Goal: Information Seeking & Learning: Learn about a topic

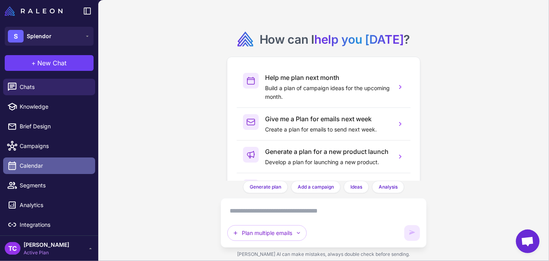
click at [27, 167] on span "Calendar" at bounding box center [54, 165] width 69 height 9
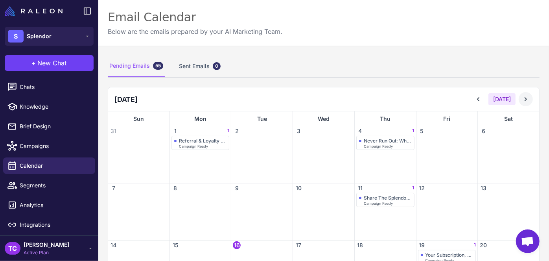
click at [522, 97] on icon at bounding box center [526, 99] width 8 height 8
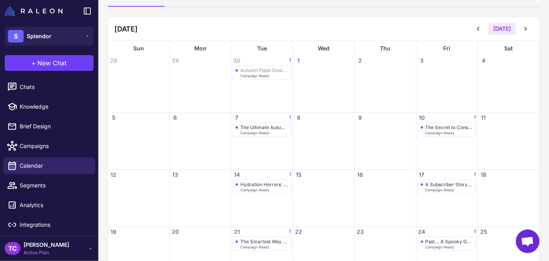
scroll to position [71, 0]
click at [328, 73] on div at bounding box center [323, 87] width 61 height 47
click at [258, 125] on div "The Ultimate Autumn Skincare Secret: Hydration from Within" at bounding box center [264, 126] width 48 height 6
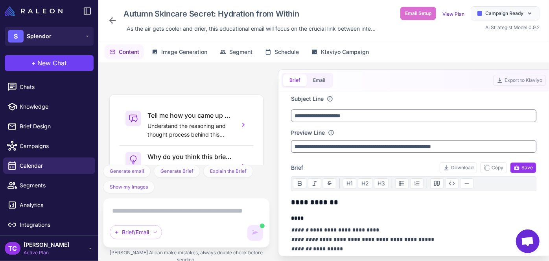
scroll to position [23, 0]
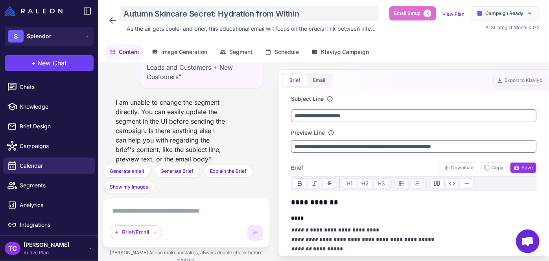
click at [157, 15] on div "Autumn Skincare Secret: Hydration from Within" at bounding box center [249, 13] width 258 height 15
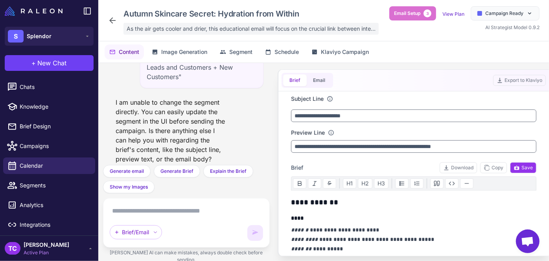
click at [148, 26] on span "As the air gets cooler and drier, this educational email will focus on the cruc…" at bounding box center [251, 28] width 249 height 9
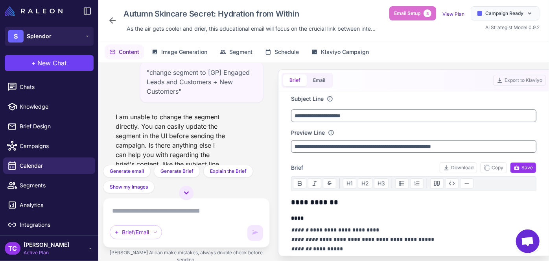
scroll to position [0, 0]
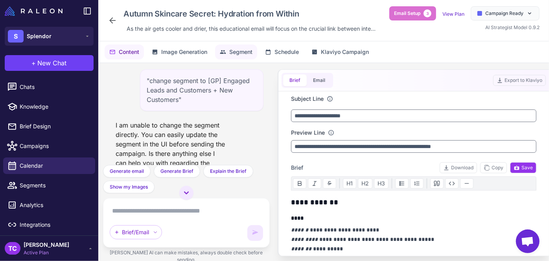
click at [250, 52] on span "Segment" at bounding box center [240, 52] width 23 height 9
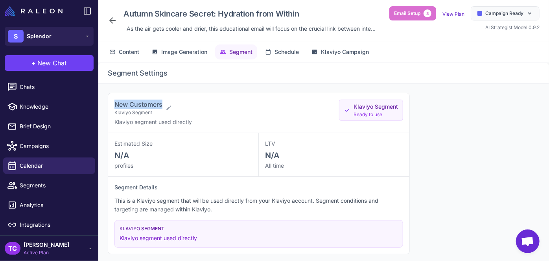
drag, startPoint x: 112, startPoint y: 105, endPoint x: 162, endPoint y: 102, distance: 50.4
click at [162, 102] on div "New Customers Klaviyo Segment Klaviyo segment used directly Klaviyo Segment Rea…" at bounding box center [258, 113] width 301 height 40
copy span "New Customers"
click at [115, 45] on button "Content" at bounding box center [124, 51] width 39 height 15
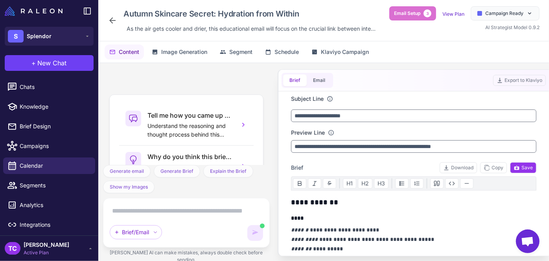
scroll to position [23, 0]
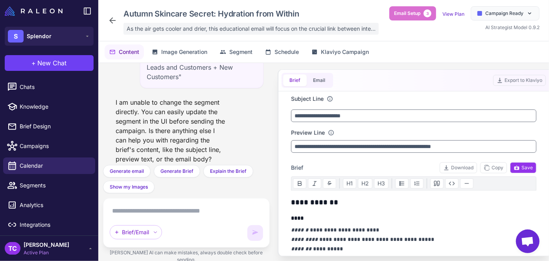
click at [162, 34] on div "As the air gets cooler and drier, this educational email will focus on the cruc…" at bounding box center [250, 29] width 255 height 12
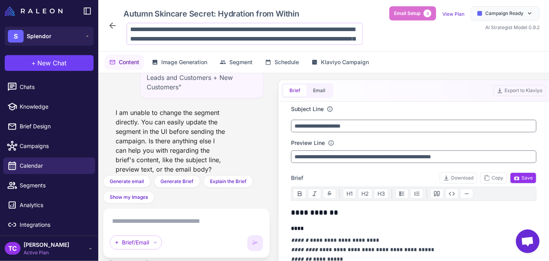
scroll to position [29, 0]
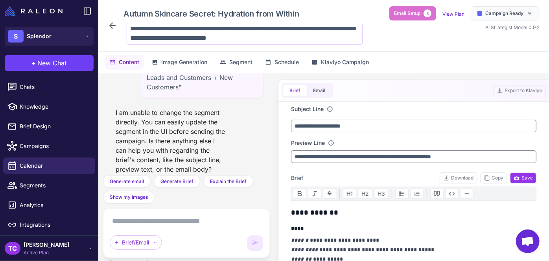
click at [230, 34] on textarea "**********" at bounding box center [245, 34] width 236 height 22
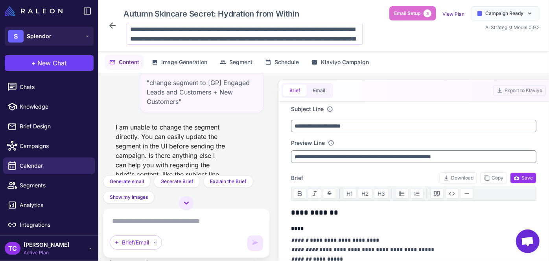
scroll to position [0, 0]
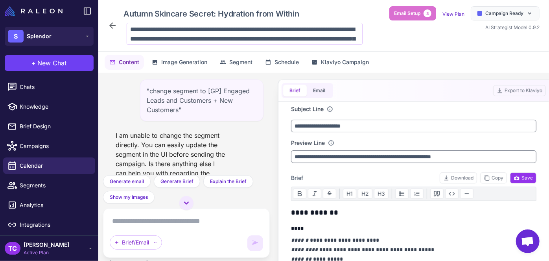
click at [438, 101] on div "**********" at bounding box center [413, 183] width 264 height 164
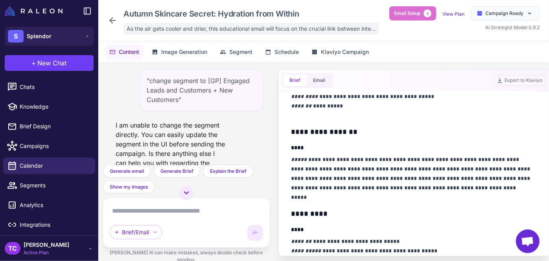
click at [179, 29] on span "As the air gets cooler and drier, this educational email will focus on the cruc…" at bounding box center [251, 28] width 249 height 9
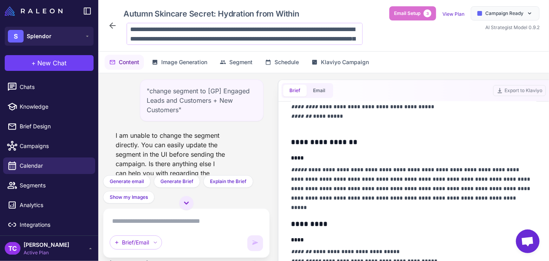
scroll to position [29, 0]
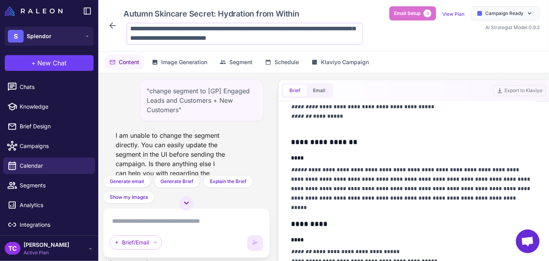
click at [243, 33] on textarea "**********" at bounding box center [245, 34] width 236 height 22
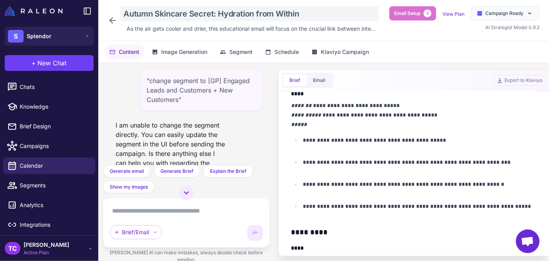
scroll to position [286, 0]
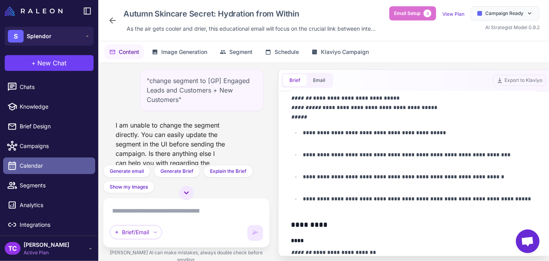
click at [30, 167] on span "Calendar" at bounding box center [54, 165] width 69 height 9
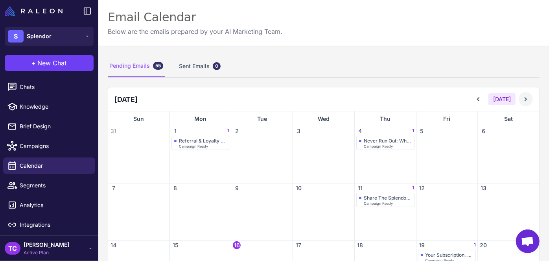
click at [524, 99] on icon at bounding box center [525, 99] width 2 height 4
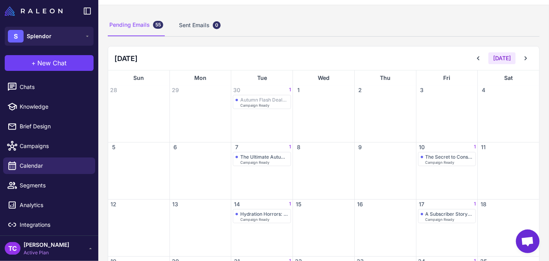
scroll to position [71, 0]
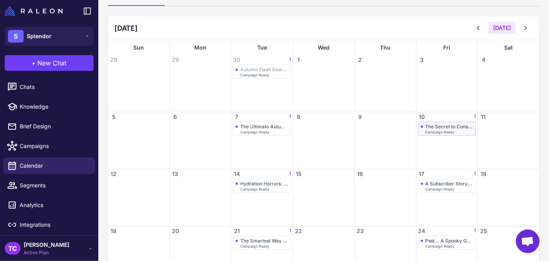
click at [452, 132] on div "Campaign Ready" at bounding box center [449, 132] width 48 height 4
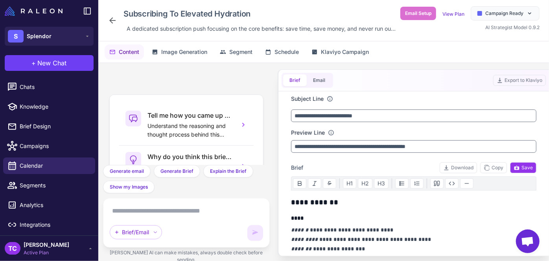
scroll to position [115, 0]
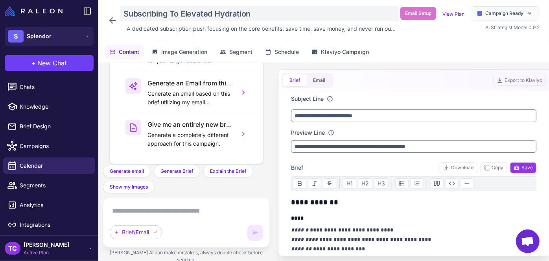
click at [169, 16] on div "Subscribing To Elevated Hydration" at bounding box center [259, 13] width 278 height 15
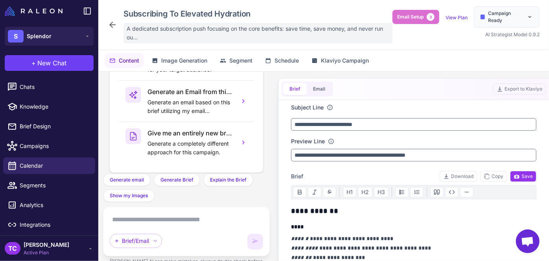
click at [207, 36] on span "A dedicated subscription push focusing on the core benefits: save time, save mo…" at bounding box center [258, 32] width 263 height 17
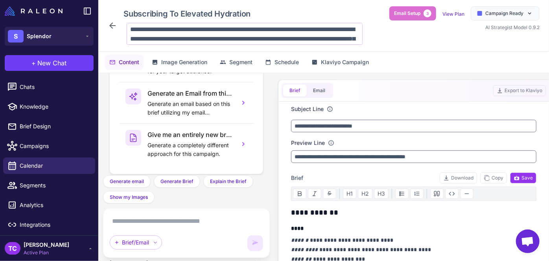
scroll to position [19, 0]
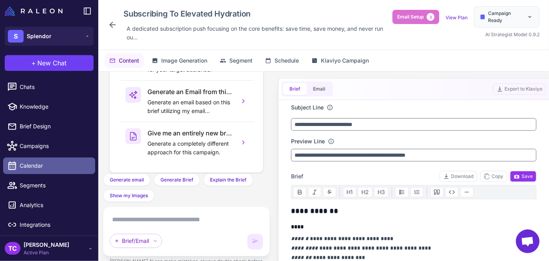
click at [48, 162] on span "Calendar" at bounding box center [54, 165] width 69 height 9
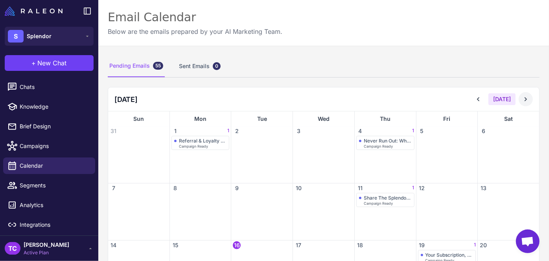
click at [522, 96] on icon at bounding box center [526, 99] width 8 height 8
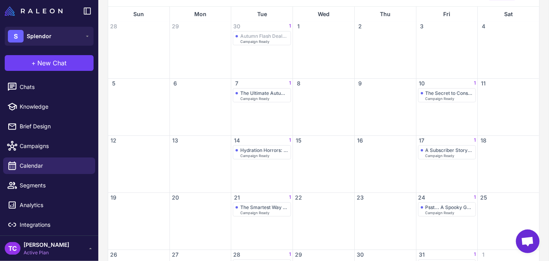
scroll to position [159, 0]
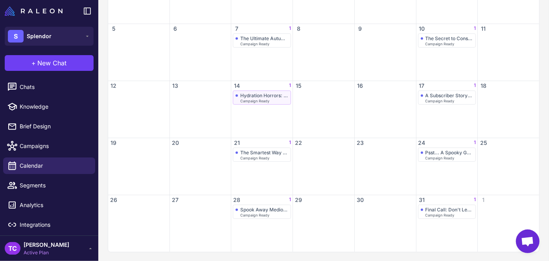
click at [240, 91] on div "Hydration Horrors: 3 Common Water Myths, Debunked Campaign Ready" at bounding box center [262, 97] width 58 height 14
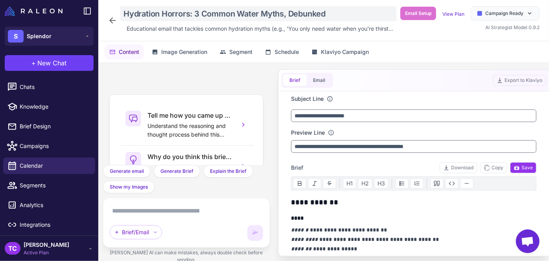
scroll to position [115, 0]
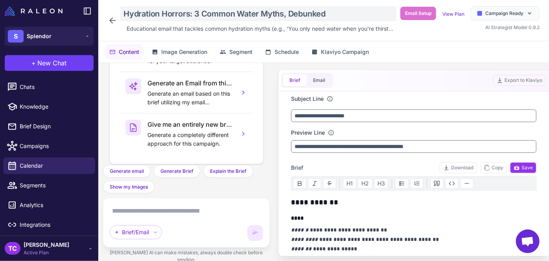
click at [146, 15] on div "Hydration Horrors: 3 Common Water Myths, Debunked" at bounding box center [258, 13] width 276 height 15
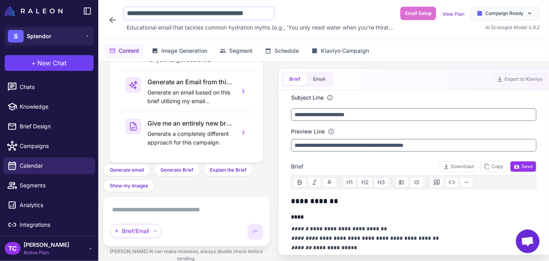
scroll to position [0, 22]
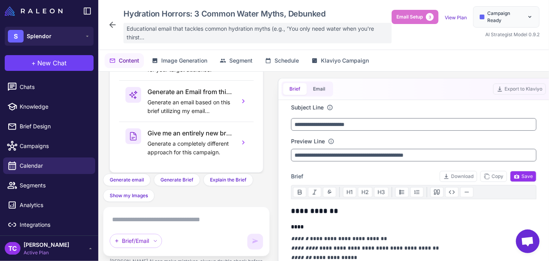
click at [171, 37] on span "Educational email that tackles common hydration myths (e.g., 'You only need wat…" at bounding box center [258, 32] width 262 height 17
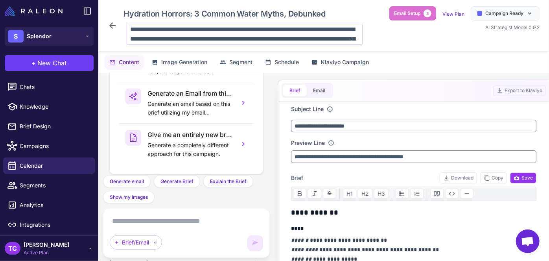
scroll to position [19, 0]
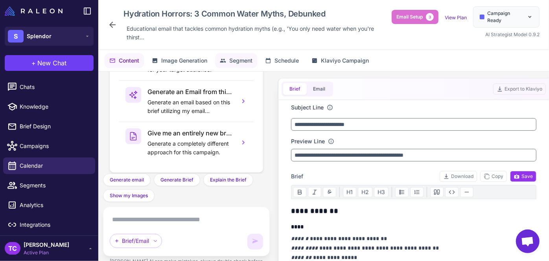
click at [246, 59] on span "Segment" at bounding box center [240, 60] width 23 height 9
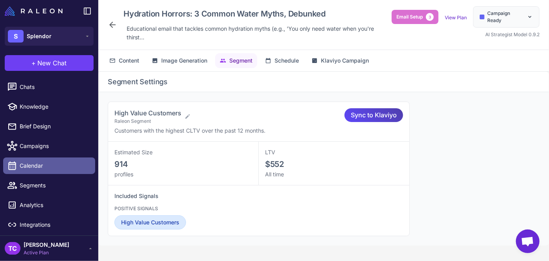
click at [57, 168] on span "Calendar" at bounding box center [54, 165] width 69 height 9
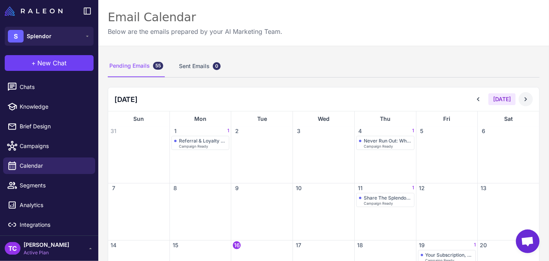
click at [522, 99] on icon at bounding box center [526, 99] width 8 height 8
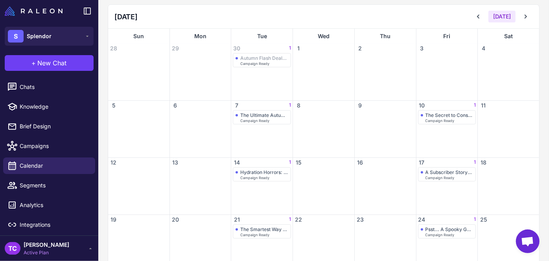
scroll to position [143, 0]
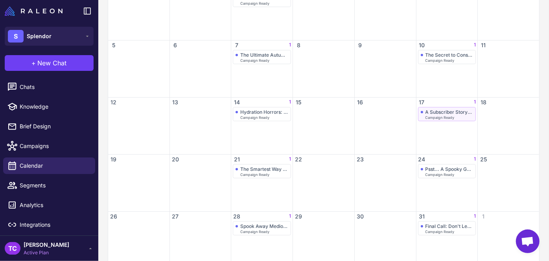
click at [449, 116] on span "Campaign Ready" at bounding box center [439, 118] width 29 height 4
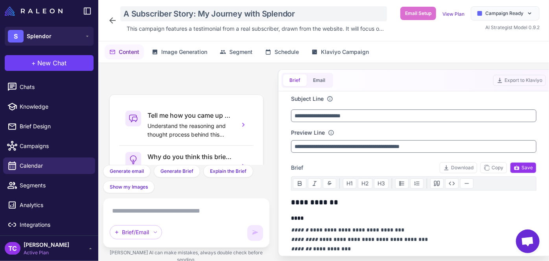
scroll to position [115, 0]
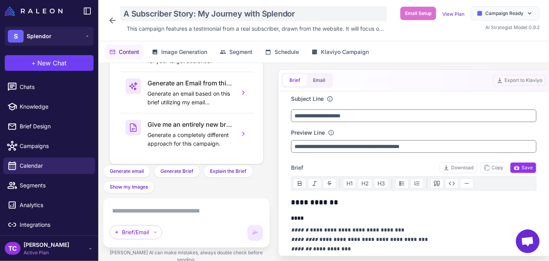
click at [153, 13] on div "A Subscriber Story: My Journey with Splendor" at bounding box center [253, 13] width 266 height 15
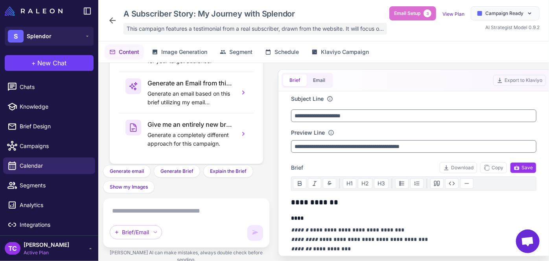
click at [132, 33] on span "This campaign features a testimonial from a real subscriber, drawn from the web…" at bounding box center [255, 28] width 257 height 9
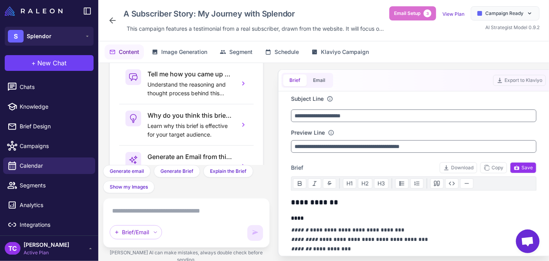
scroll to position [0, 0]
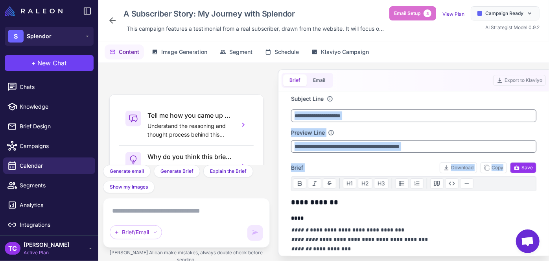
drag, startPoint x: 547, startPoint y: 128, endPoint x: 548, endPoint y: 172, distance: 43.7
click at [548, 172] on div "**********" at bounding box center [412, 162] width 271 height 187
click at [237, 56] on span "Segment" at bounding box center [240, 52] width 23 height 9
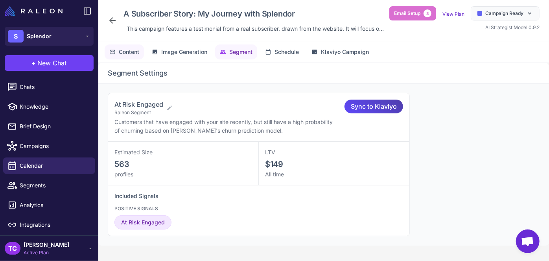
click at [119, 56] on span "Content" at bounding box center [129, 52] width 20 height 9
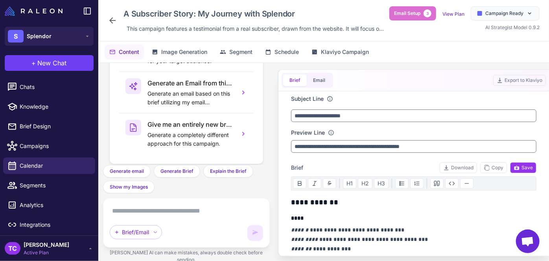
click at [112, 25] on icon at bounding box center [112, 20] width 9 height 9
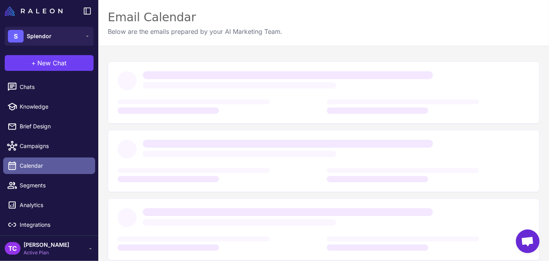
click at [27, 163] on span "Calendar" at bounding box center [54, 165] width 69 height 9
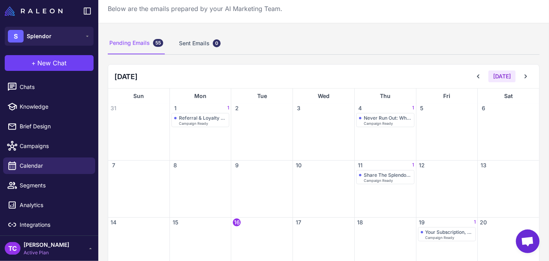
scroll to position [35, 0]
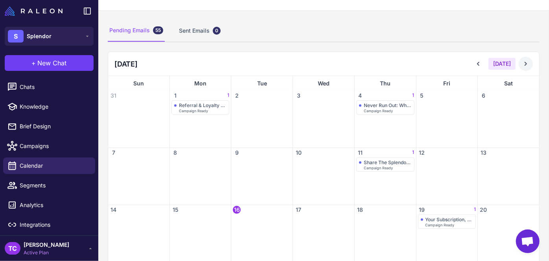
click at [518, 60] on button at bounding box center [525, 64] width 14 height 14
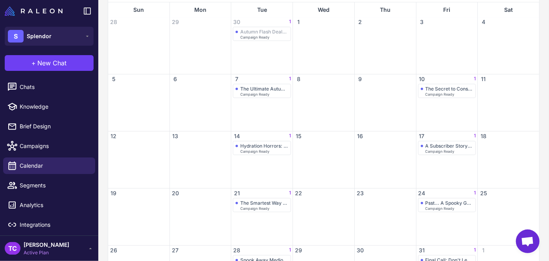
scroll to position [143, 0]
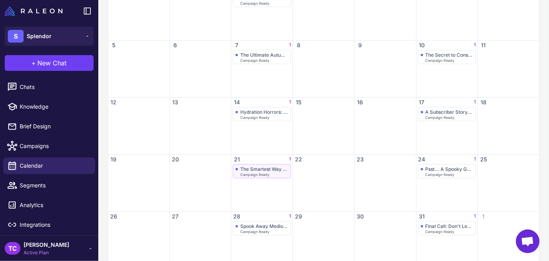
click at [245, 167] on div "The Smartest Way to Splendor: Unpacking Subscription Savings" at bounding box center [264, 169] width 48 height 6
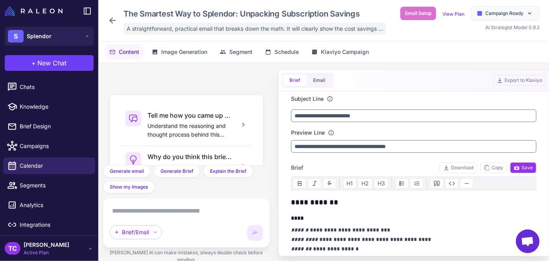
scroll to position [115, 0]
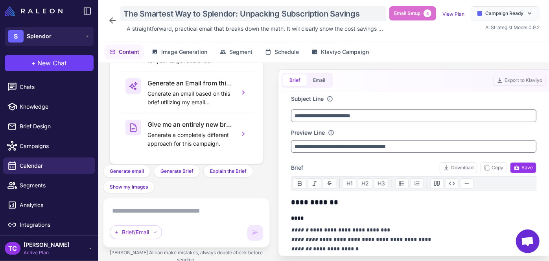
click at [179, 11] on div "The Smartest Way to Splendor: Unpacking Subscription Savings" at bounding box center [253, 13] width 266 height 15
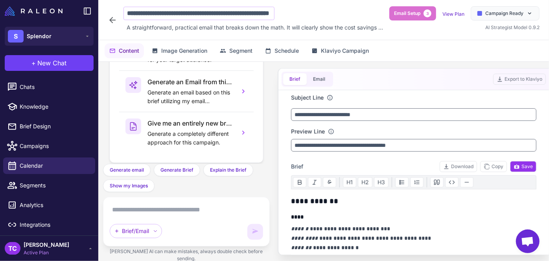
scroll to position [0, 50]
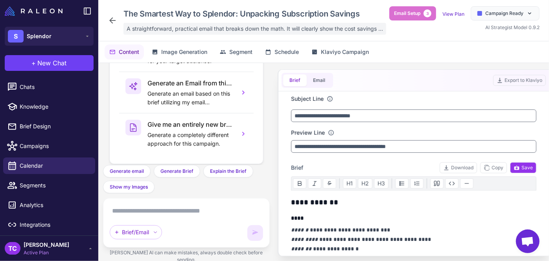
click at [165, 29] on span "A straightforward, practical email that breaks down the math. It will clearly s…" at bounding box center [255, 28] width 256 height 9
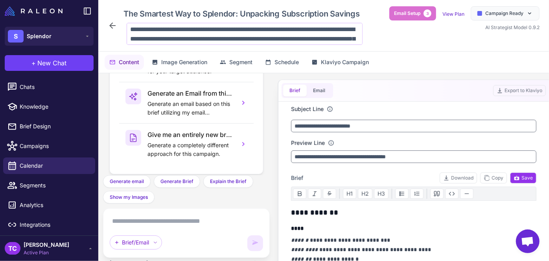
scroll to position [19, 0]
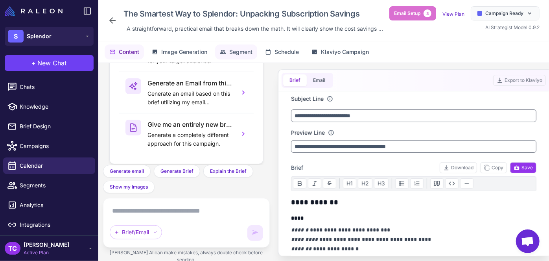
click at [225, 50] on icon at bounding box center [223, 52] width 6 height 6
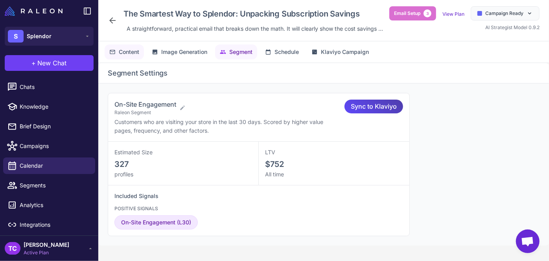
click at [127, 48] on span "Content" at bounding box center [129, 52] width 20 height 9
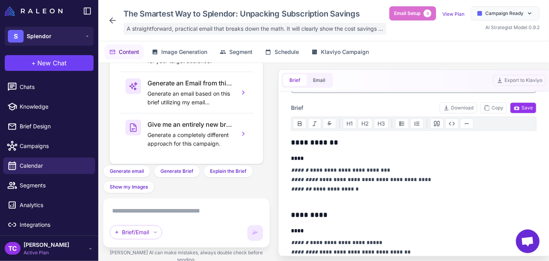
scroll to position [0, 0]
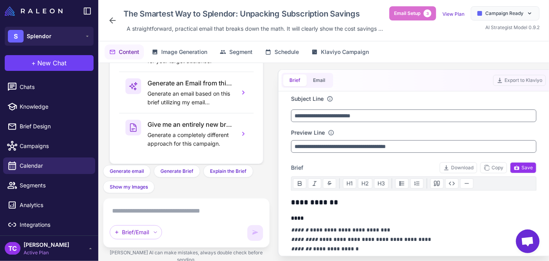
click at [31, 174] on li "Calendar" at bounding box center [49, 166] width 98 height 20
click at [44, 169] on span "Calendar" at bounding box center [54, 165] width 69 height 9
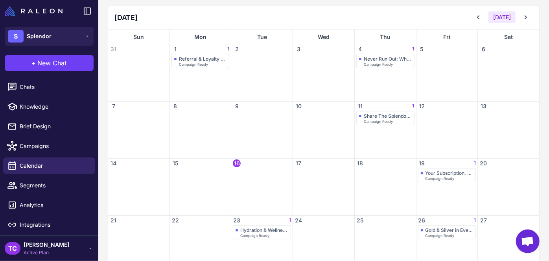
scroll to position [159, 0]
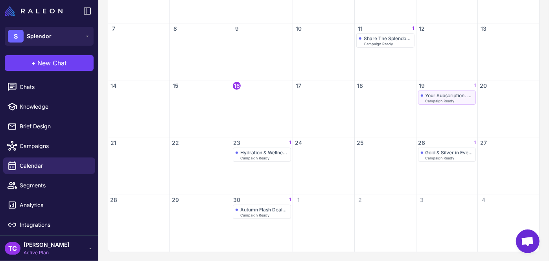
click at [448, 102] on div "Your Subscription, Your Way: Customize Your Splendor Experience Campaign Ready" at bounding box center [447, 97] width 58 height 14
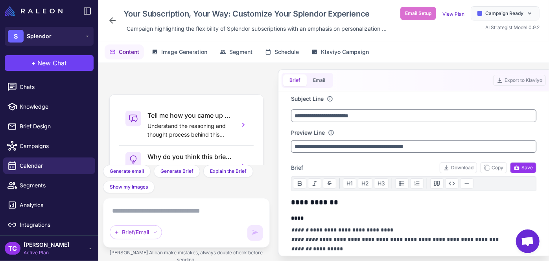
scroll to position [115, 0]
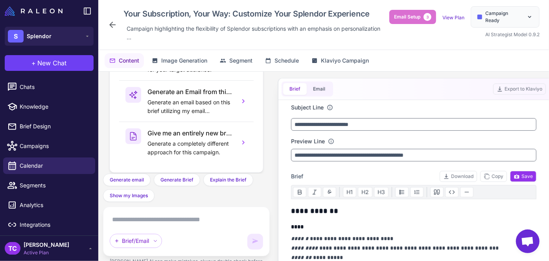
click at [111, 14] on div "Your Subscription, Your Way: Customize Your Splendor Experience Campaign highli…" at bounding box center [248, 24] width 281 height 37
click at [42, 162] on span "Calendar" at bounding box center [54, 165] width 69 height 9
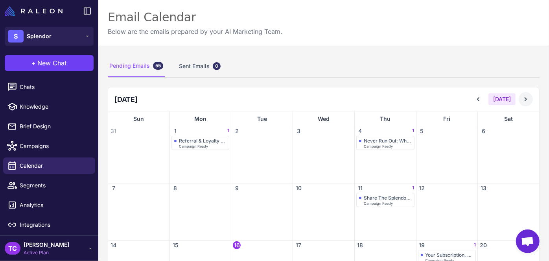
click at [518, 100] on button at bounding box center [525, 99] width 14 height 14
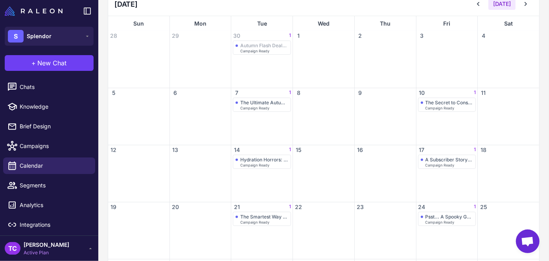
scroll to position [159, 0]
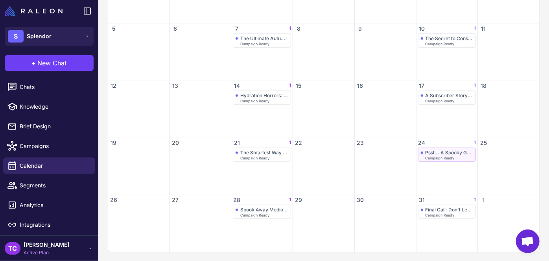
click at [444, 154] on div "Psst... A Spooky Good Deal is Coming" at bounding box center [449, 152] width 48 height 6
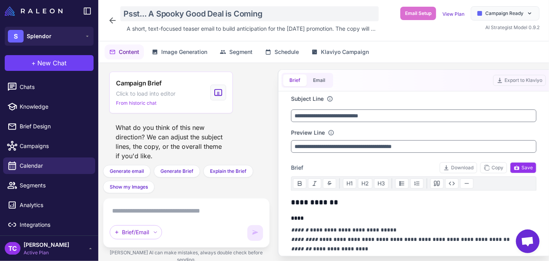
scroll to position [111, 0]
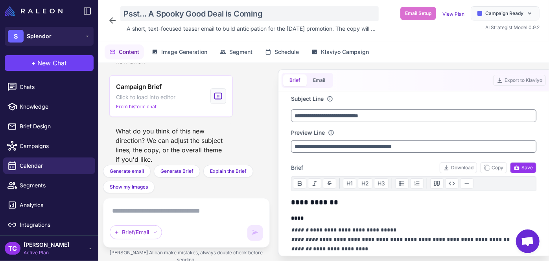
click at [156, 16] on div "Psst... A Spooky Good Deal is Coming" at bounding box center [249, 13] width 258 height 15
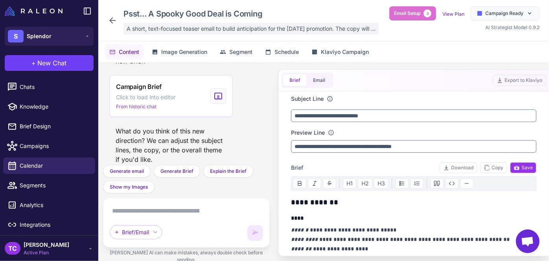
click at [154, 24] on span "A short, text-focused teaser email to build anticipation for the [DATE] promoti…" at bounding box center [251, 28] width 249 height 9
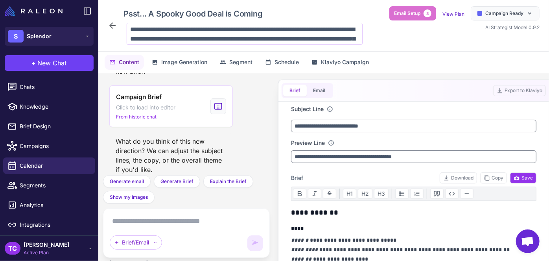
scroll to position [19, 0]
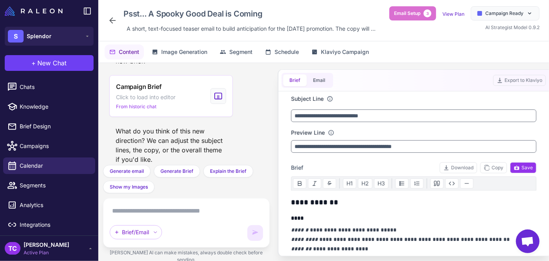
click at [114, 22] on icon at bounding box center [112, 20] width 9 height 9
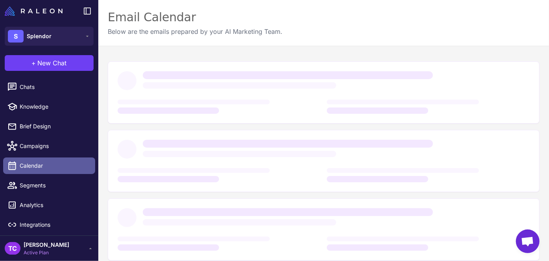
drag, startPoint x: 56, startPoint y: 166, endPoint x: 64, endPoint y: 167, distance: 8.3
click at [55, 166] on span "Calendar" at bounding box center [54, 165] width 69 height 9
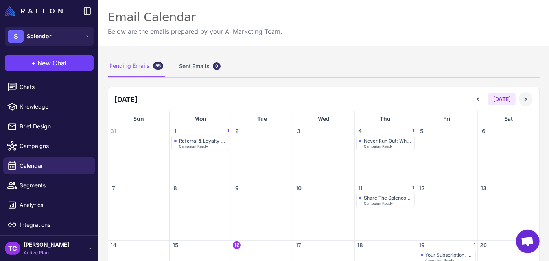
click at [523, 94] on button at bounding box center [525, 99] width 14 height 14
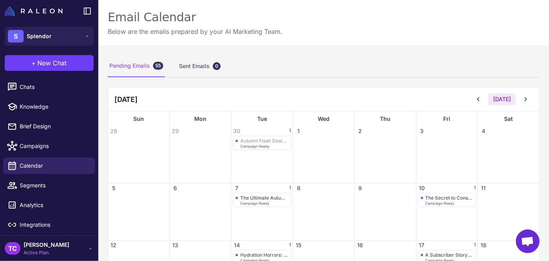
click at [513, 97] on div "[DATE]" at bounding box center [502, 99] width 62 height 14
click at [524, 99] on icon at bounding box center [526, 99] width 8 height 8
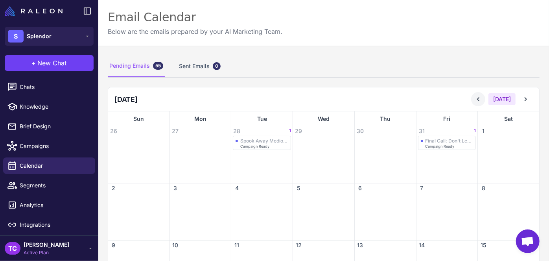
click at [472, 94] on button at bounding box center [478, 99] width 14 height 14
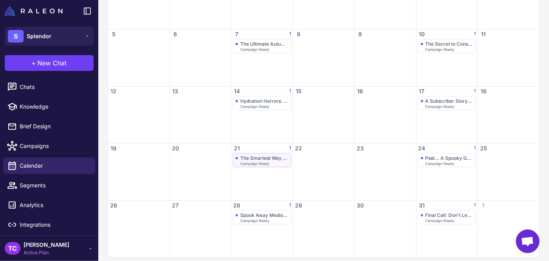
scroll to position [159, 0]
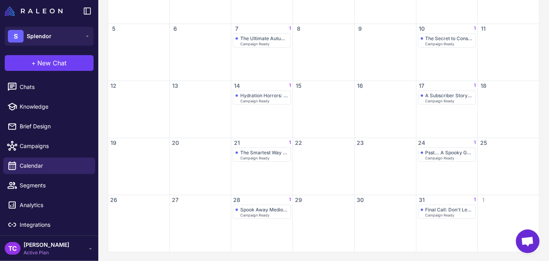
click at [276, 219] on div "Spook Away Mediocre Hydration: 15% Off Your First Month! Campaign Ready" at bounding box center [261, 227] width 61 height 47
click at [272, 208] on div "Spook Away Mediocre Hydration: 15% Off Your First Month!" at bounding box center [264, 209] width 48 height 6
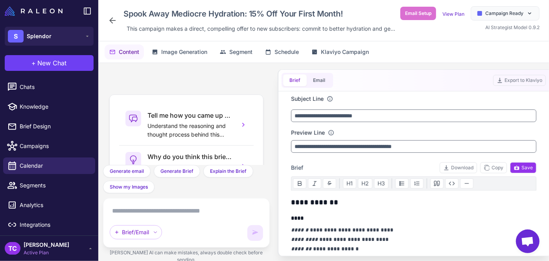
scroll to position [115, 0]
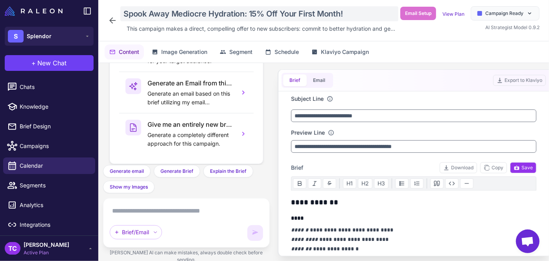
click at [146, 14] on div "Spook Away Mediocre Hydration: 15% Off Your First Month!" at bounding box center [259, 13] width 278 height 15
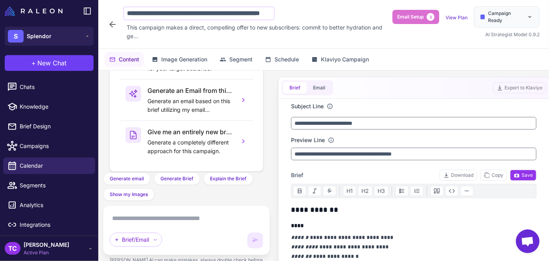
scroll to position [0, 36]
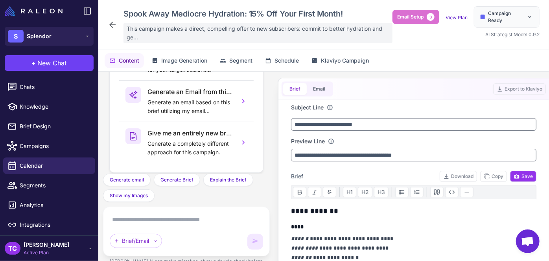
click at [152, 29] on span "This campaign makes a direct, compelling offer to new subscribers: commit to be…" at bounding box center [258, 32] width 263 height 17
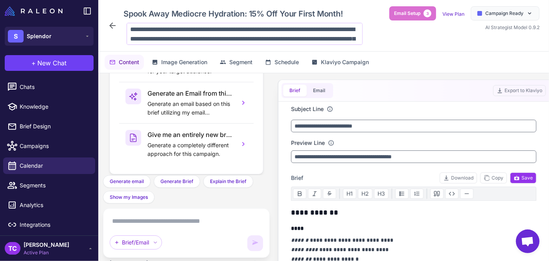
scroll to position [19, 0]
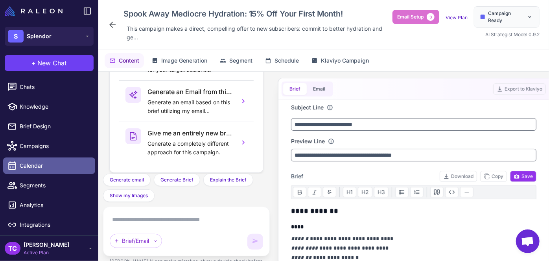
click at [25, 169] on span "Calendar" at bounding box center [54, 165] width 69 height 9
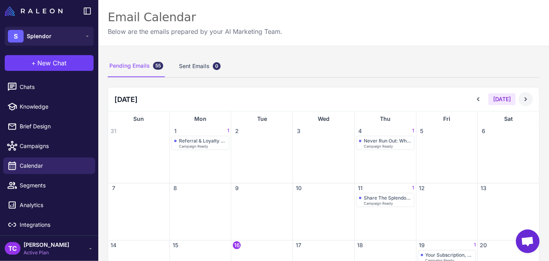
click at [522, 97] on icon at bounding box center [526, 99] width 8 height 8
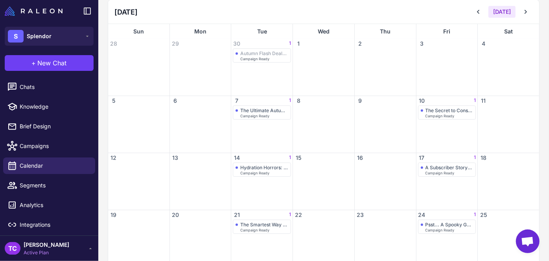
scroll to position [159, 0]
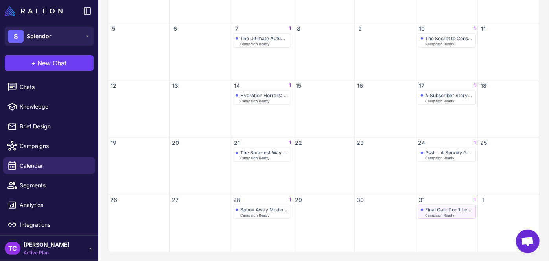
click at [433, 210] on div "Final Call: Don't Let This Deal Ghost You!" at bounding box center [449, 209] width 48 height 6
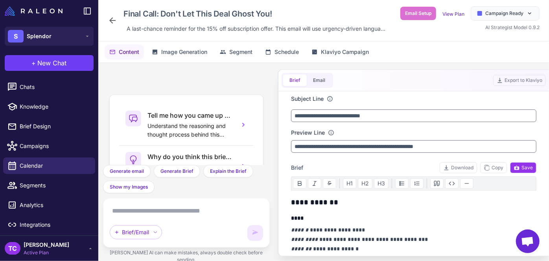
scroll to position [115, 0]
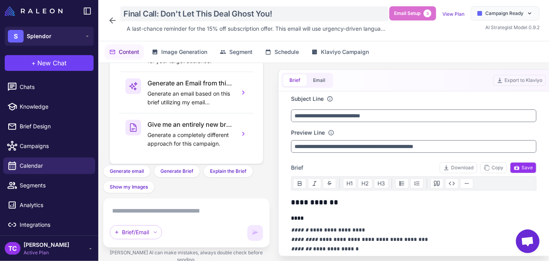
click at [189, 15] on div "Final Call: Don't Let This Deal Ghost You!" at bounding box center [254, 13] width 268 height 15
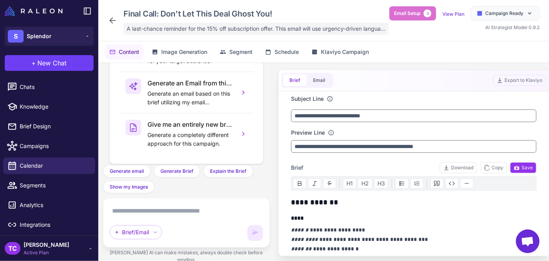
click at [139, 33] on span "A last-chance reminder for the 15% off subscription offer. This email will use …" at bounding box center [256, 28] width 259 height 9
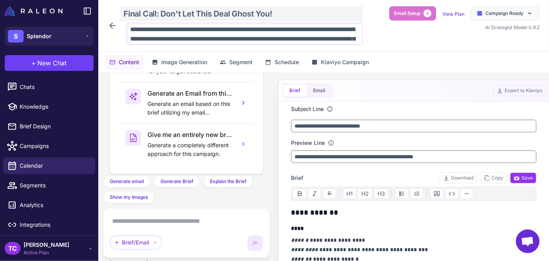
scroll to position [19, 0]
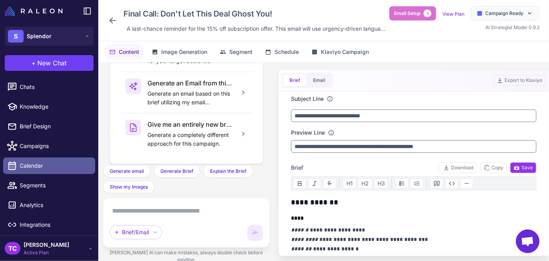
drag, startPoint x: 37, startPoint y: 169, endPoint x: 44, endPoint y: 168, distance: 7.1
click at [37, 169] on span "Calendar" at bounding box center [54, 165] width 69 height 9
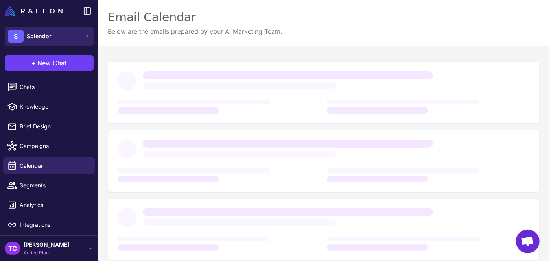
click at [51, 30] on button "S Splendor" at bounding box center [49, 36] width 89 height 19
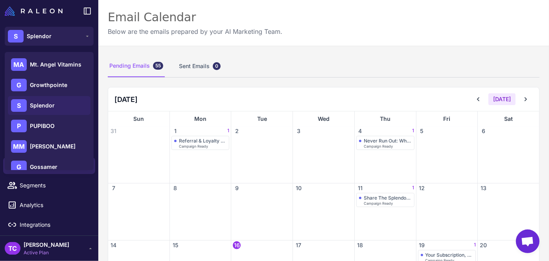
scroll to position [107, 0]
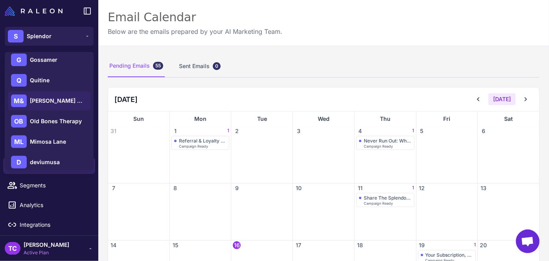
click at [39, 101] on span "[PERSON_NAME] & [PERSON_NAME]" at bounding box center [57, 100] width 55 height 9
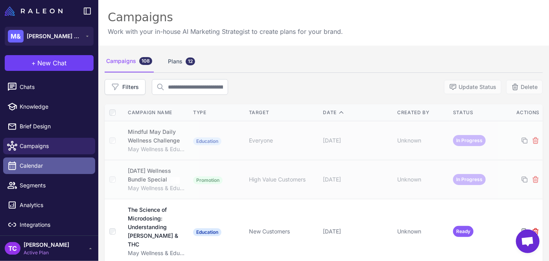
click at [27, 160] on link "Calendar" at bounding box center [49, 165] width 92 height 17
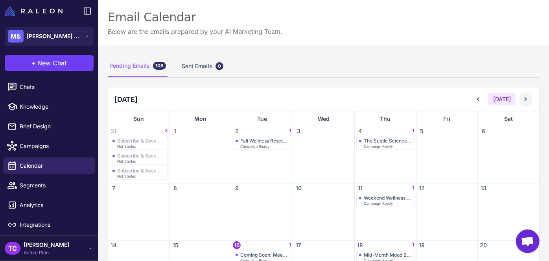
click at [522, 100] on icon at bounding box center [526, 99] width 8 height 8
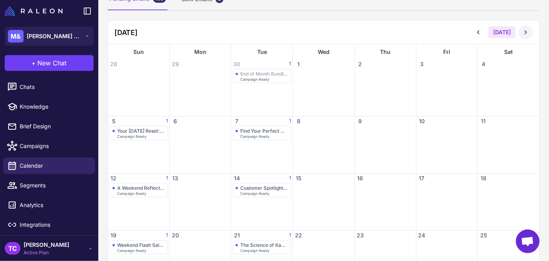
scroll to position [71, 0]
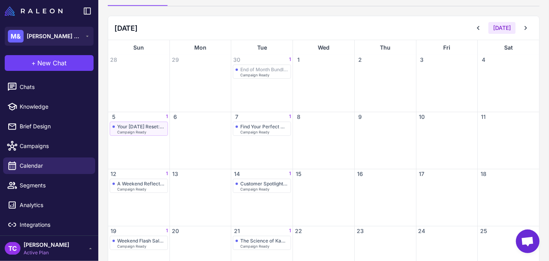
click at [116, 125] on div "Your [DATE] Reset: 5 Habits for a Balanced Autumn" at bounding box center [138, 126] width 53 height 6
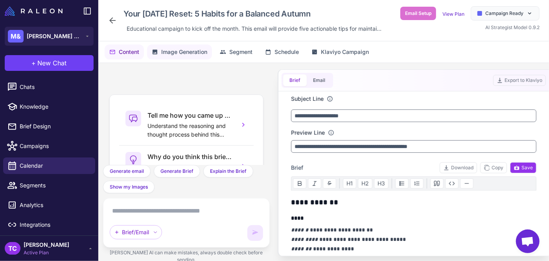
scroll to position [115, 0]
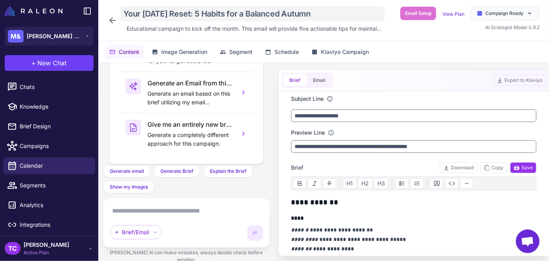
click at [265, 10] on div "Your [DATE] Reset: 5 Habits for a Balanced Autumn" at bounding box center [252, 13] width 264 height 15
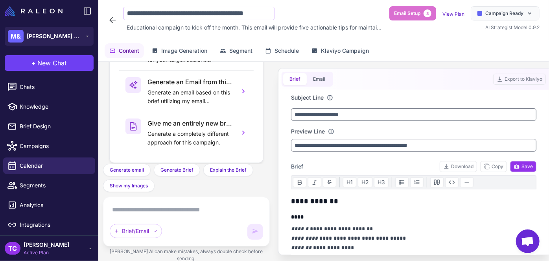
scroll to position [0, 13]
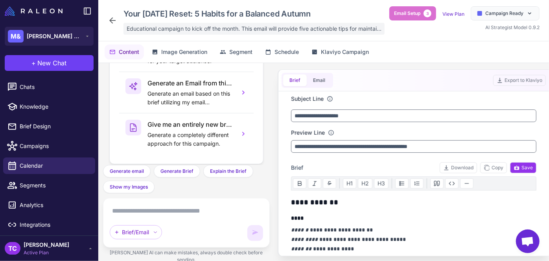
click at [181, 31] on span "Educational campaign to kick off the month. This email will provide five action…" at bounding box center [254, 28] width 255 height 9
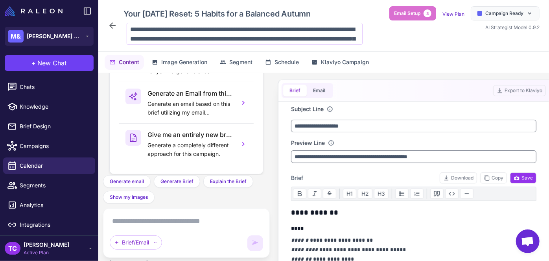
scroll to position [29, 0]
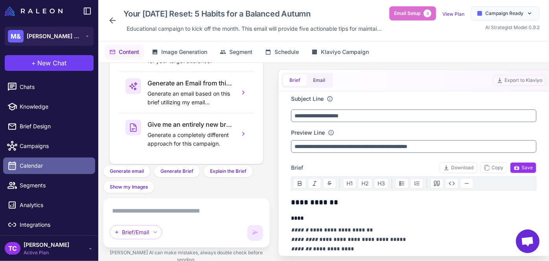
click at [33, 163] on span "Calendar" at bounding box center [54, 165] width 69 height 9
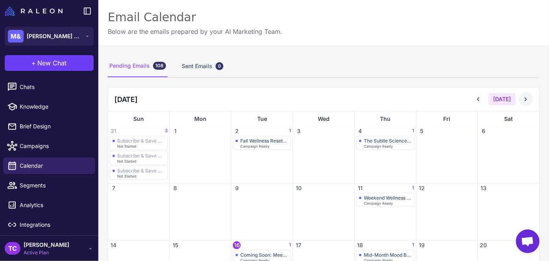
click at [518, 103] on button at bounding box center [525, 99] width 14 height 14
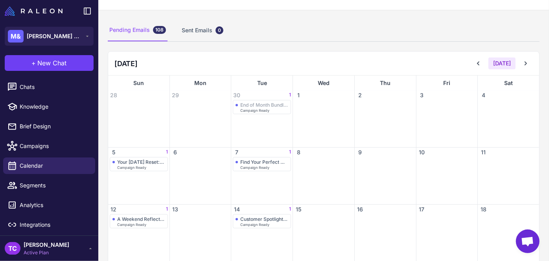
scroll to position [71, 0]
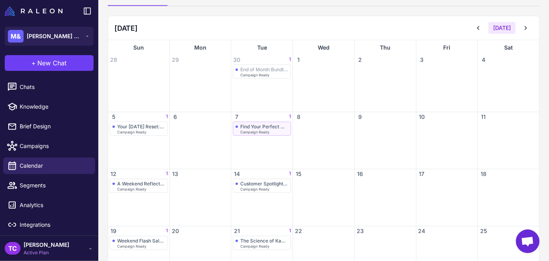
click at [260, 130] on span "Campaign Ready" at bounding box center [254, 132] width 29 height 4
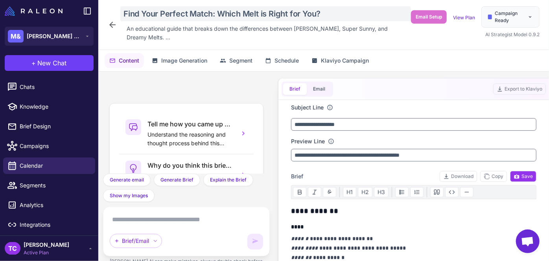
scroll to position [115, 0]
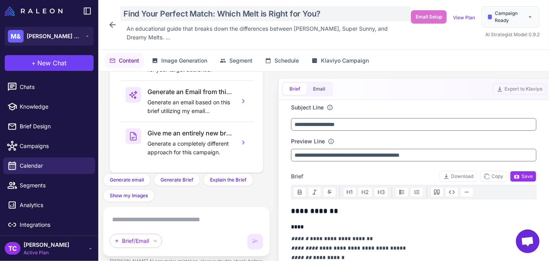
click at [186, 14] on div "Find Your Perfect Match: Which Melt is Right for You?" at bounding box center [265, 13] width 290 height 15
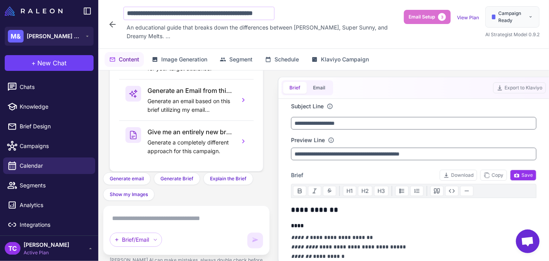
scroll to position [0, 18]
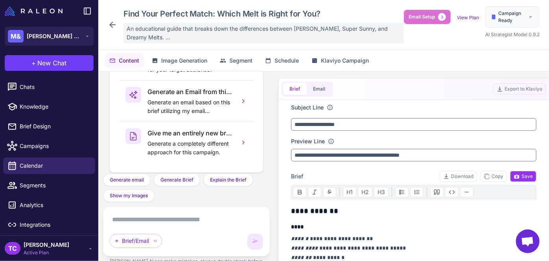
click at [147, 27] on span "An educational guide that breaks down the differences between Sunny, Super Sunn…" at bounding box center [264, 32] width 274 height 17
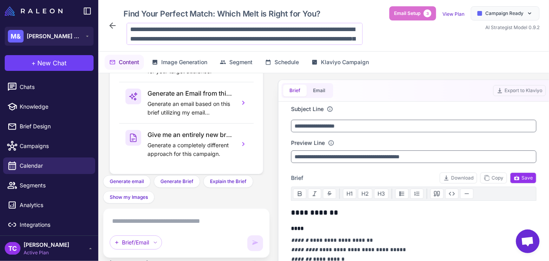
scroll to position [19, 0]
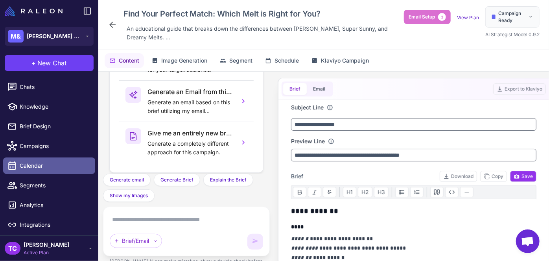
click at [28, 166] on span "Calendar" at bounding box center [54, 165] width 69 height 9
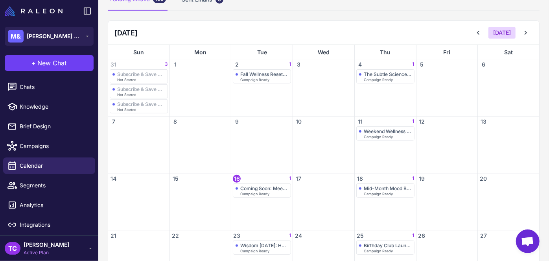
scroll to position [35, 0]
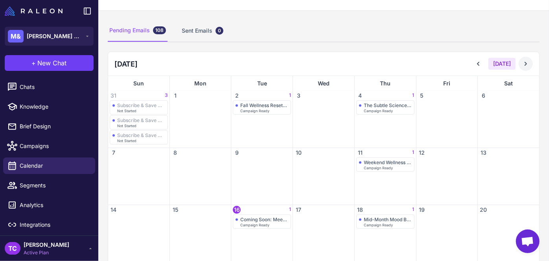
click at [526, 66] on button at bounding box center [525, 64] width 14 height 14
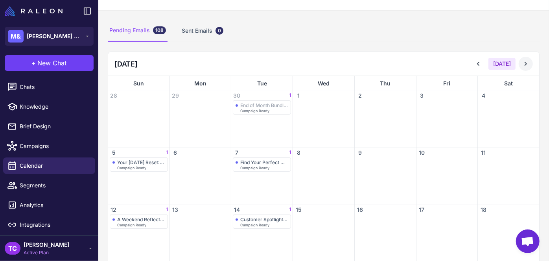
click at [522, 65] on icon at bounding box center [526, 64] width 8 height 8
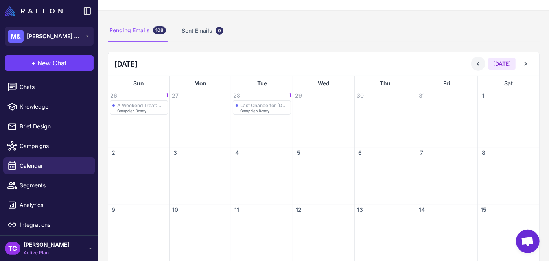
click at [476, 62] on icon at bounding box center [478, 64] width 8 height 8
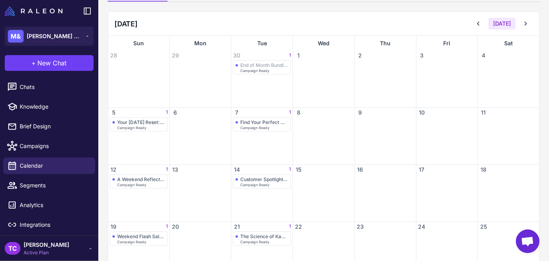
scroll to position [159, 0]
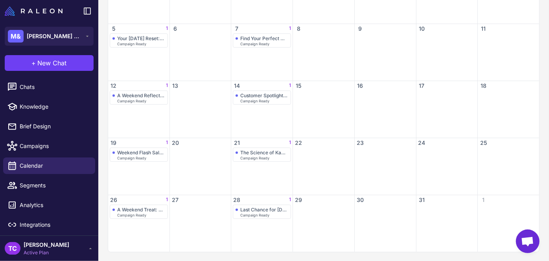
click at [136, 88] on div "12 1" at bounding box center [138, 85] width 61 height 9
click at [132, 94] on div "A Weekend Reflection for World Mental Health Day" at bounding box center [141, 95] width 48 height 6
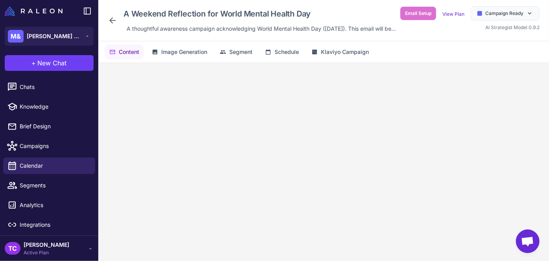
scroll to position [115, 0]
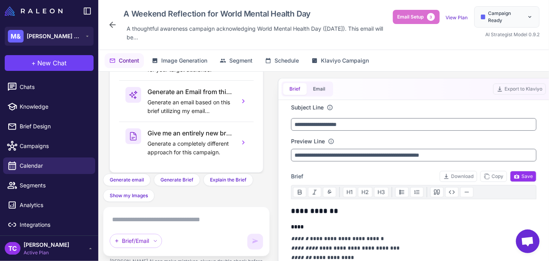
click at [151, 22] on div "A Weekend Reflection for World Mental Health Day A thoughtful awareness campaig…" at bounding box center [257, 24] width 269 height 37
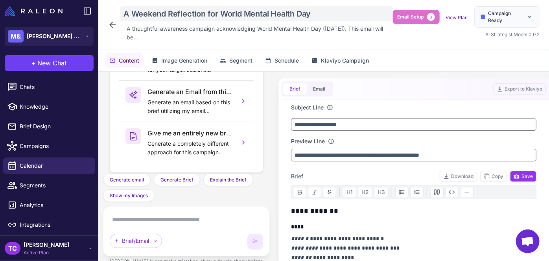
click at [171, 8] on div "A Weekend Reflection for World Mental Health Day" at bounding box center [256, 13] width 272 height 15
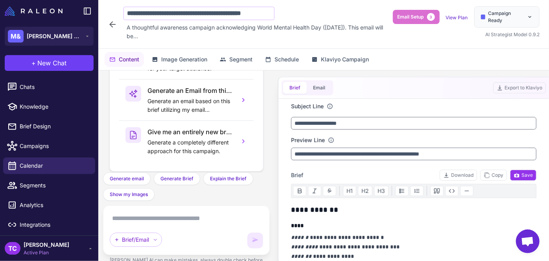
scroll to position [0, 10]
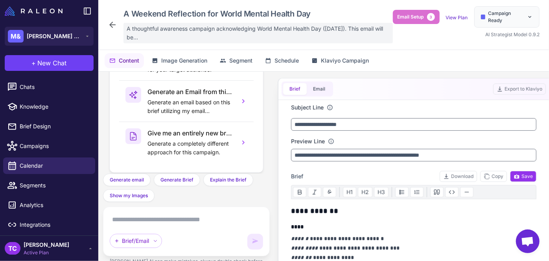
click at [151, 33] on span "A thoughtful awareness campaign acknowledging World Mental Health Day (Oct 10th…" at bounding box center [258, 32] width 263 height 17
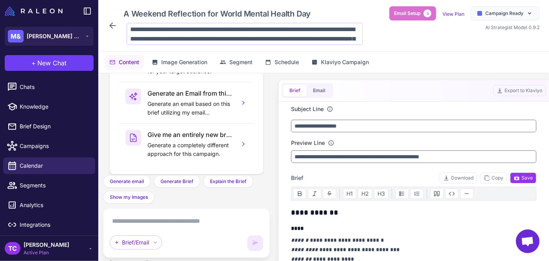
scroll to position [29, 0]
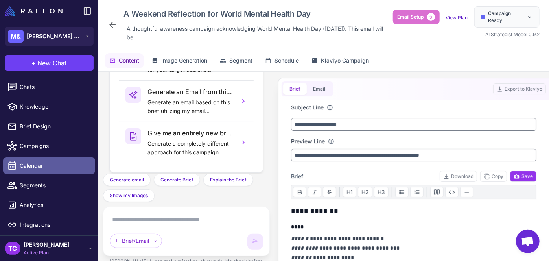
click at [31, 170] on link "Calendar" at bounding box center [49, 165] width 92 height 17
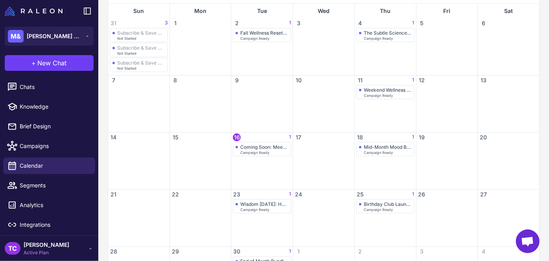
scroll to position [16, 0]
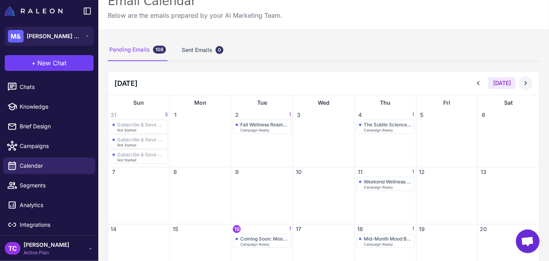
click at [522, 79] on icon at bounding box center [526, 83] width 8 height 8
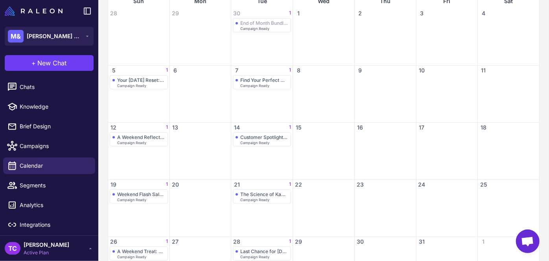
scroll to position [123, 0]
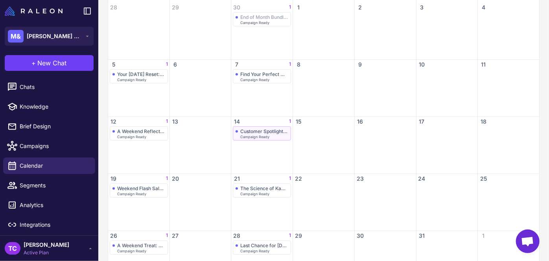
click at [271, 136] on div "Campaign Ready" at bounding box center [264, 137] width 48 height 4
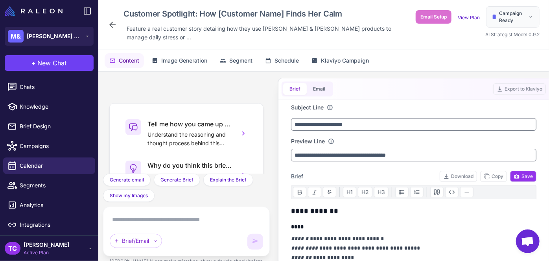
scroll to position [115, 0]
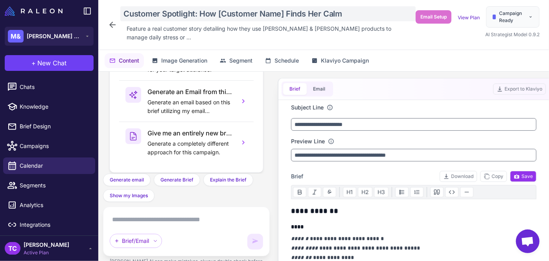
click at [141, 13] on div "Customer Spotlight: How [Customer Name] Finds Her Calm" at bounding box center [267, 13] width 295 height 15
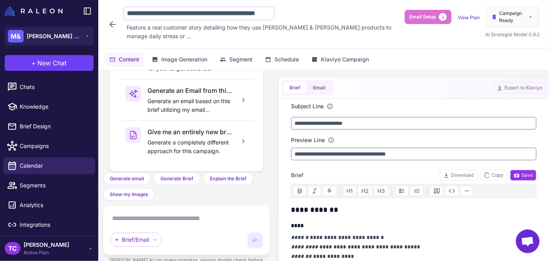
scroll to position [0, 35]
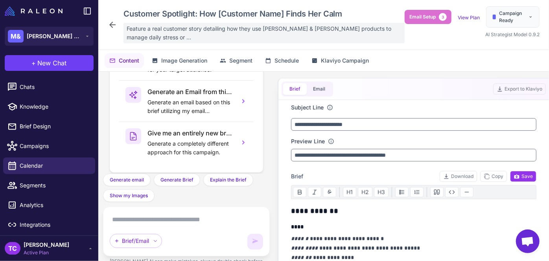
click at [144, 28] on span "Feature a real customer story detailing how they use Mary & Jane products to ma…" at bounding box center [264, 32] width 275 height 17
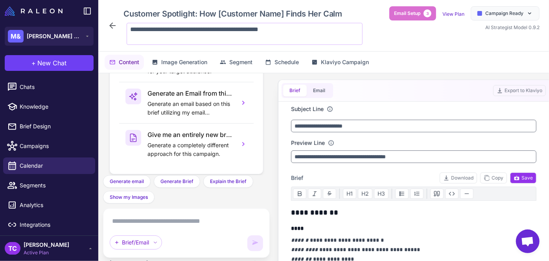
scroll to position [0, 0]
type textarea "**********"
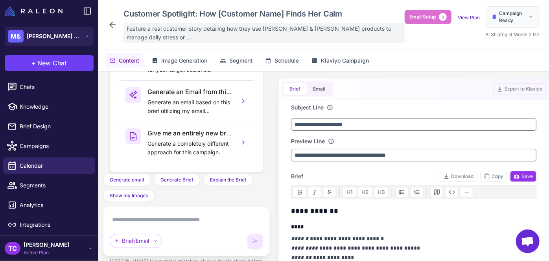
click at [220, 30] on span "Feature a real customer story detailing how they use Mary & Jane products to ma…" at bounding box center [264, 32] width 275 height 17
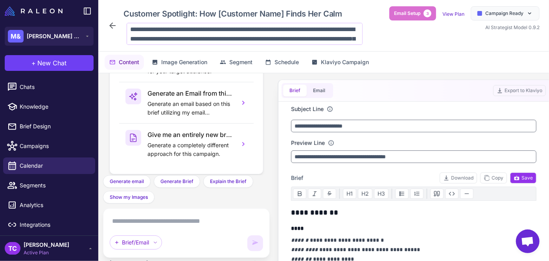
scroll to position [29, 0]
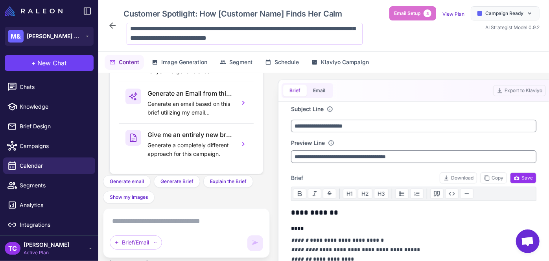
click at [220, 38] on textarea "**********" at bounding box center [245, 34] width 236 height 22
drag, startPoint x: 219, startPoint y: 39, endPoint x: 325, endPoint y: 32, distance: 105.9
click at [325, 32] on textarea "**********" at bounding box center [245, 34] width 236 height 22
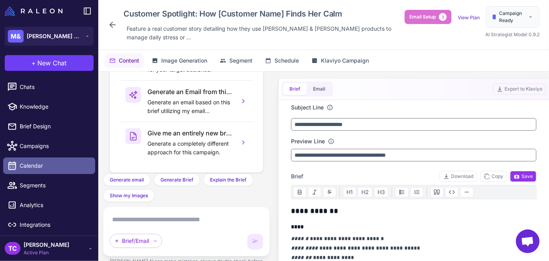
click at [26, 165] on span "Calendar" at bounding box center [54, 165] width 69 height 9
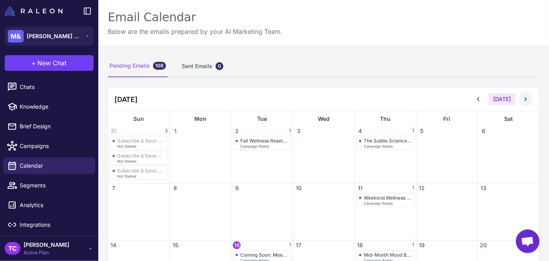
click at [525, 94] on button at bounding box center [525, 99] width 14 height 14
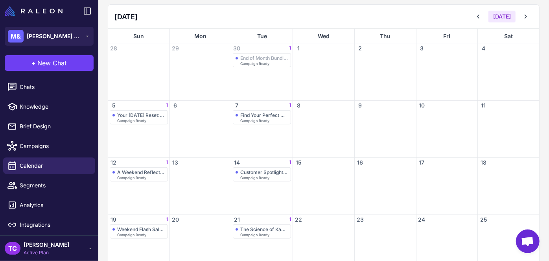
scroll to position [159, 0]
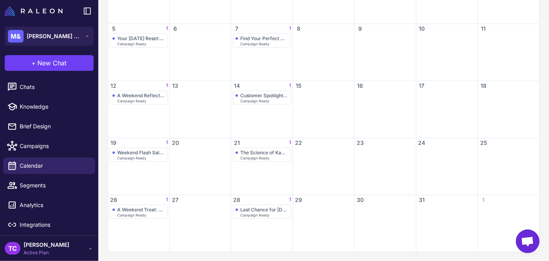
click at [121, 161] on div "Weekend Flash Sale: Stock Up for Cozy Season Campaign Ready" at bounding box center [138, 170] width 61 height 47
click at [126, 153] on div "Weekend Flash Sale: Stock Up for Cozy Season" at bounding box center [141, 152] width 48 height 6
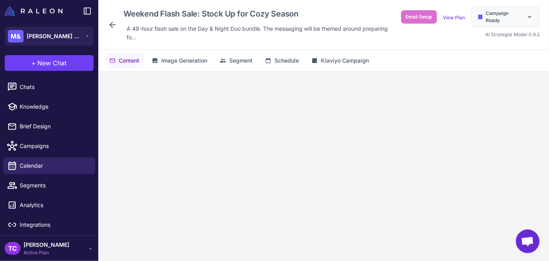
scroll to position [115, 0]
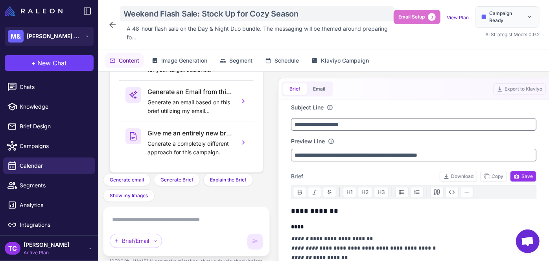
click at [158, 14] on div "Weekend Flash Sale: Stock Up for Cozy Season" at bounding box center [256, 13] width 273 height 15
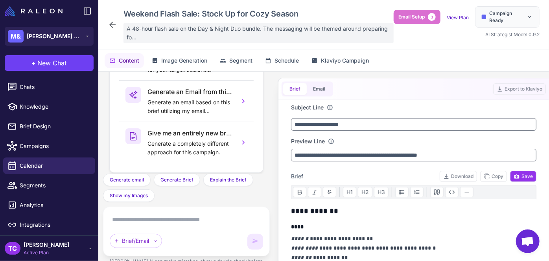
click at [155, 27] on span "A 48-hour flash sale on the Day & Night Duo bundle. The messaging will be theme…" at bounding box center [259, 32] width 264 height 17
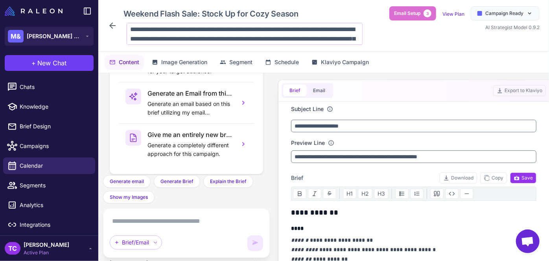
scroll to position [19, 0]
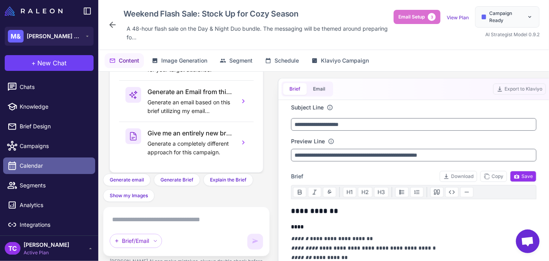
click at [42, 167] on span "Calendar" at bounding box center [54, 165] width 69 height 9
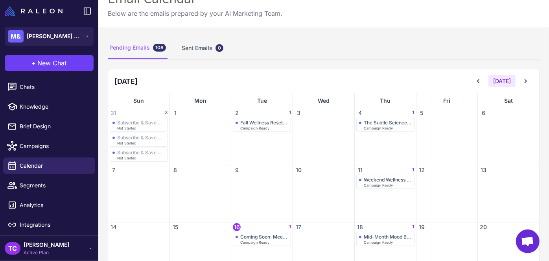
scroll to position [16, 0]
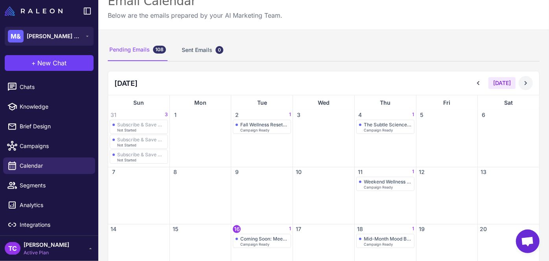
click at [522, 84] on icon at bounding box center [526, 83] width 8 height 8
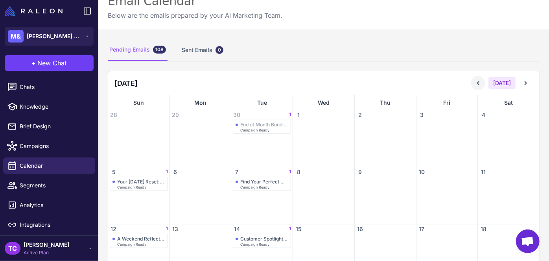
click at [478, 84] on button at bounding box center [478, 83] width 14 height 14
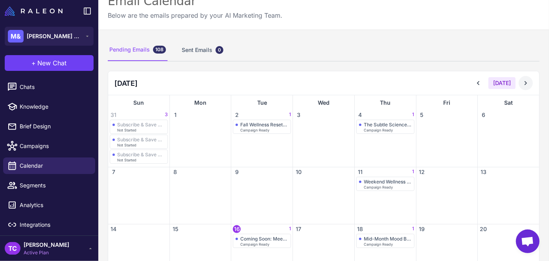
click at [522, 81] on icon at bounding box center [526, 83] width 8 height 8
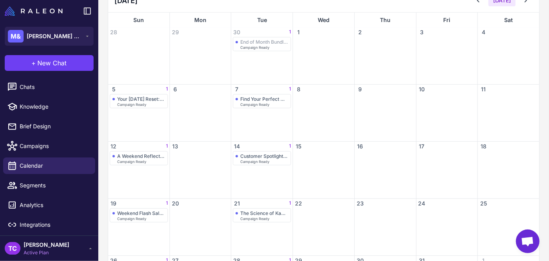
scroll to position [159, 0]
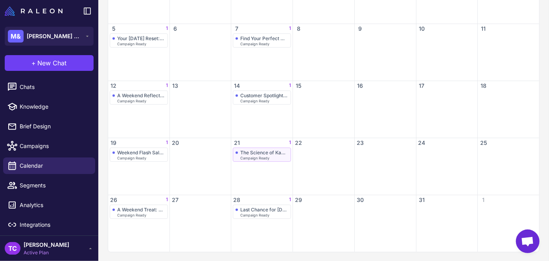
click at [244, 149] on div "The Science of Kanna: Your Natural Mood Booster" at bounding box center [264, 152] width 48 height 6
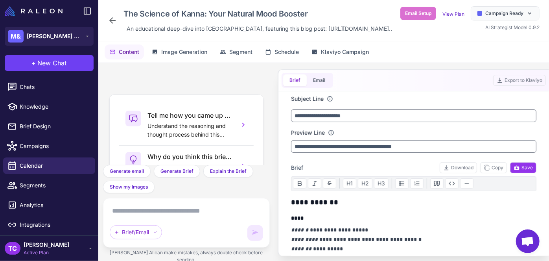
scroll to position [115, 0]
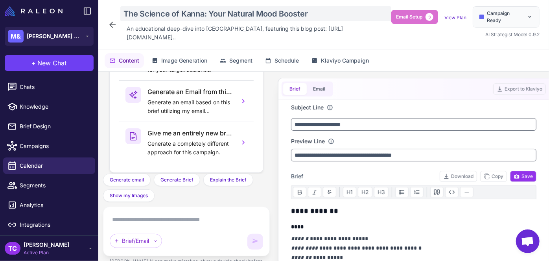
click at [162, 15] on div "The Science of Kanna: Your Natural Mood Booster" at bounding box center [255, 13] width 271 height 15
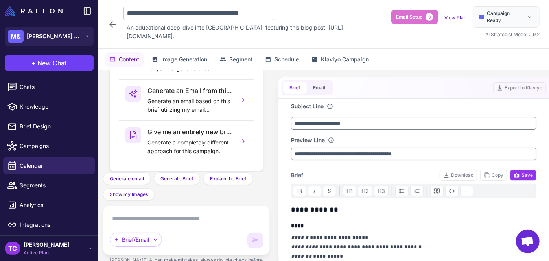
scroll to position [0, 8]
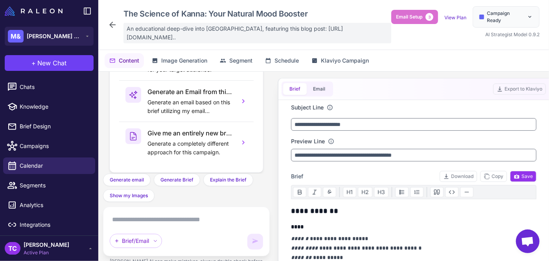
click at [154, 33] on span "An educational deep-dive into Kanna, featuring this blog post: https://shopmary…" at bounding box center [257, 32] width 261 height 17
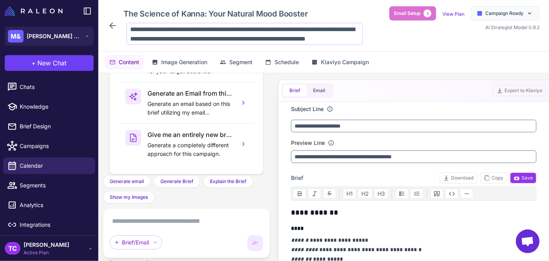
scroll to position [29, 0]
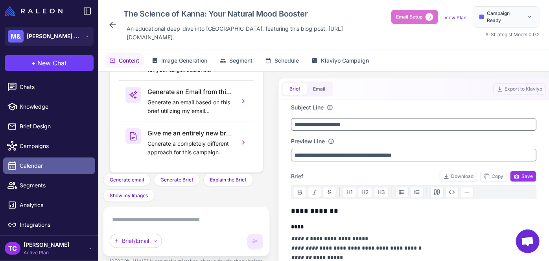
click at [31, 173] on link "Calendar" at bounding box center [49, 165] width 92 height 17
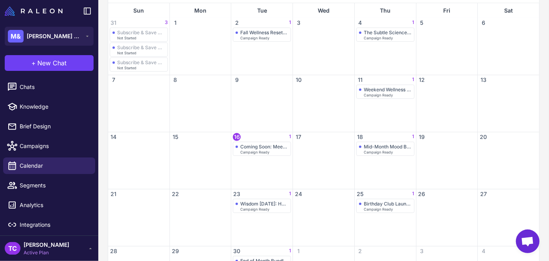
scroll to position [52, 0]
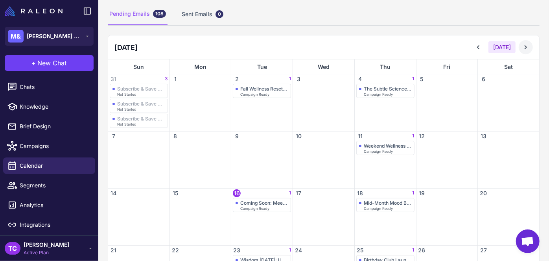
click at [522, 47] on icon at bounding box center [526, 47] width 8 height 8
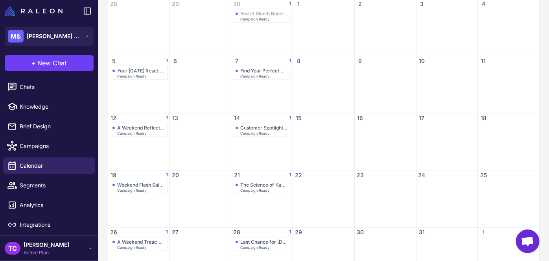
scroll to position [159, 0]
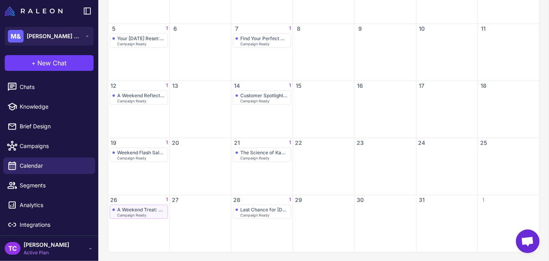
click at [131, 214] on span "Campaign Ready" at bounding box center [131, 215] width 29 height 4
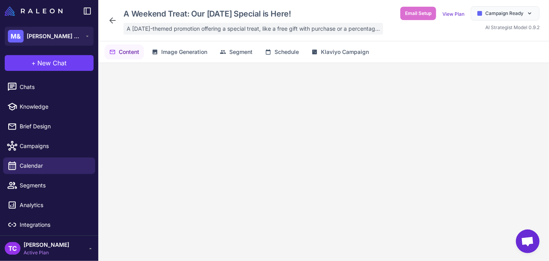
scroll to position [115, 0]
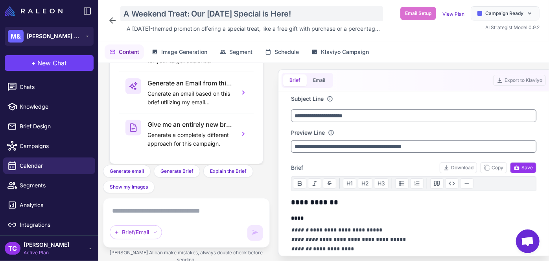
click at [149, 13] on div "A Weekend Treat: Our Halloween Special is Here!" at bounding box center [251, 13] width 263 height 15
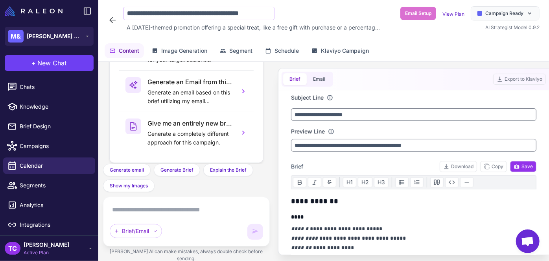
scroll to position [0, 5]
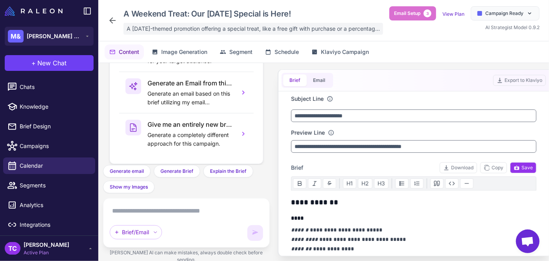
click at [135, 33] on span "A Halloween-themed promotion offering a special treat, like a free gift with pu…" at bounding box center [253, 28] width 253 height 9
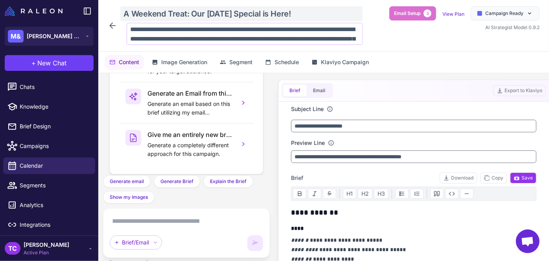
scroll to position [29, 0]
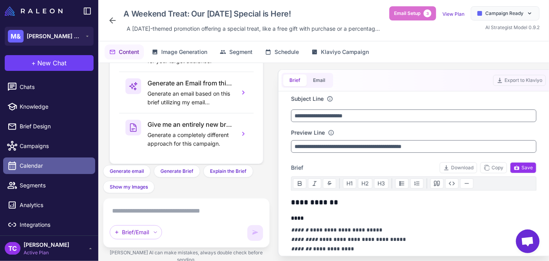
click at [11, 171] on link "Calendar" at bounding box center [49, 165] width 92 height 17
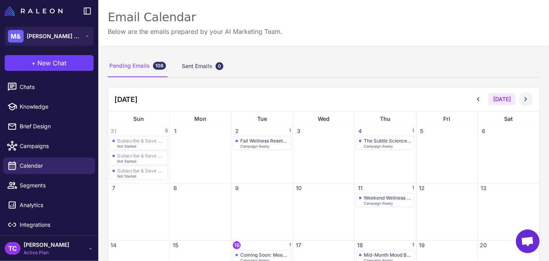
click at [524, 97] on icon at bounding box center [525, 99] width 2 height 4
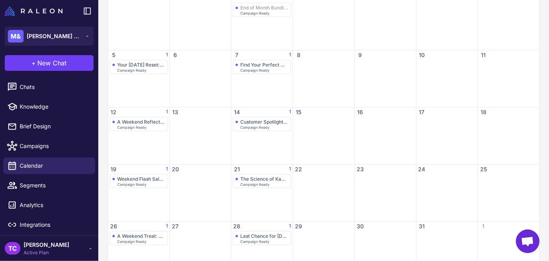
scroll to position [159, 0]
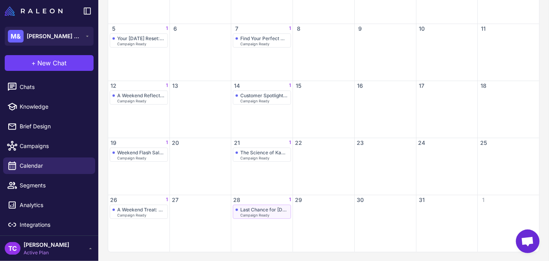
click at [253, 206] on div "Last Chance for Halloween Treats!" at bounding box center [264, 209] width 48 height 6
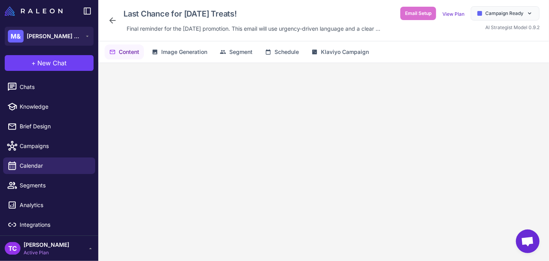
scroll to position [115, 0]
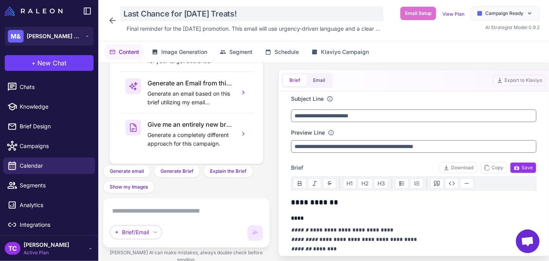
click at [146, 17] on div "Last Chance for Halloween Treats!" at bounding box center [251, 13] width 263 height 15
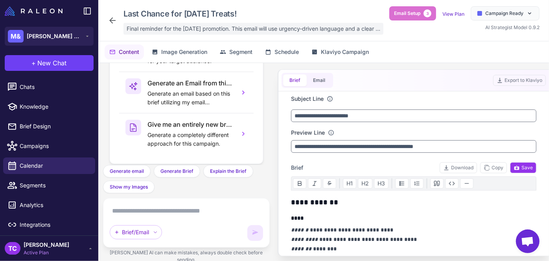
click at [159, 33] on span "Final reminder for the Halloween promotion. This email will use urgency-driven …" at bounding box center [254, 28] width 254 height 9
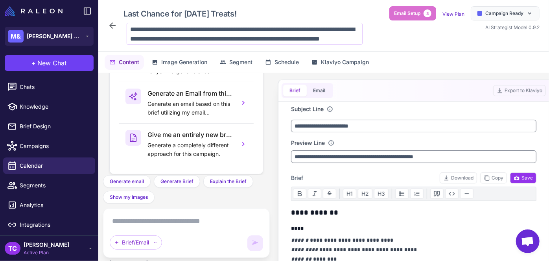
scroll to position [7, 0]
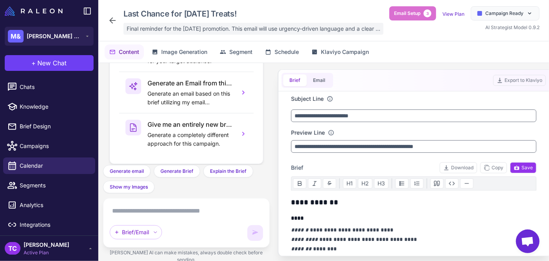
click at [140, 29] on span "Final reminder for the Halloween promotion. This email will use urgency-driven …" at bounding box center [254, 28] width 254 height 9
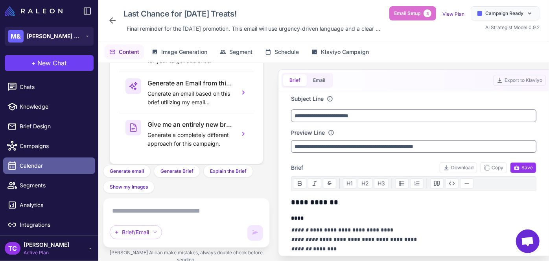
drag, startPoint x: 71, startPoint y: 163, endPoint x: 83, endPoint y: 160, distance: 12.4
click at [71, 163] on span "Calendar" at bounding box center [54, 165] width 69 height 9
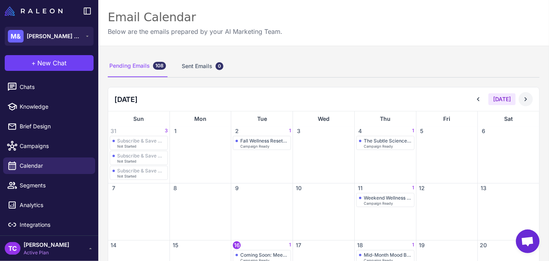
click at [521, 103] on button at bounding box center [525, 99] width 14 height 14
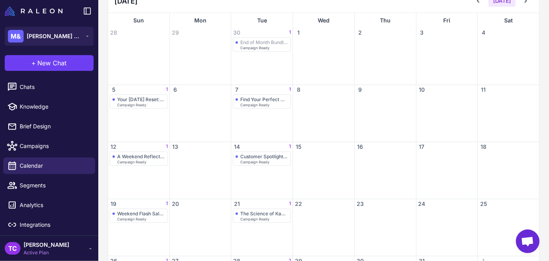
scroll to position [159, 0]
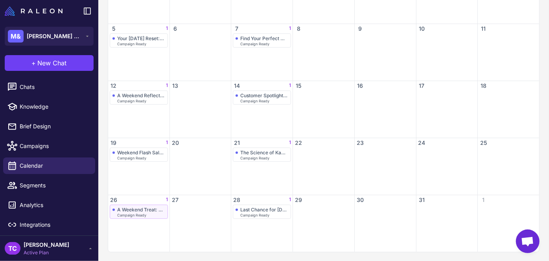
click at [123, 209] on div "A Weekend Treat: Our Halloween Special is Here!" at bounding box center [141, 209] width 48 height 6
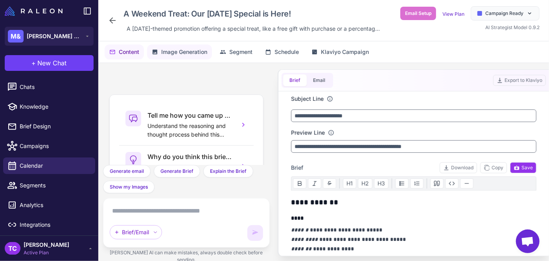
scroll to position [115, 0]
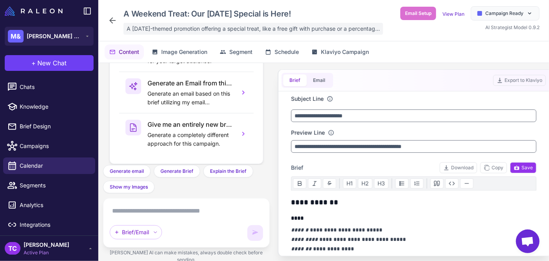
click at [195, 29] on span "A Halloween-themed promotion offering a special treat, like a free gift with pu…" at bounding box center [253, 28] width 253 height 9
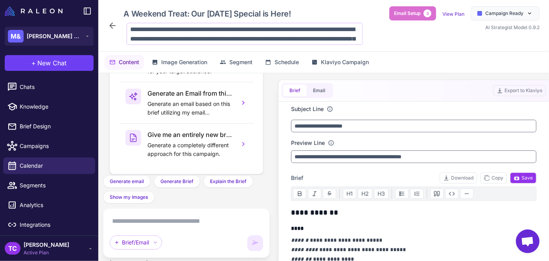
scroll to position [29, 0]
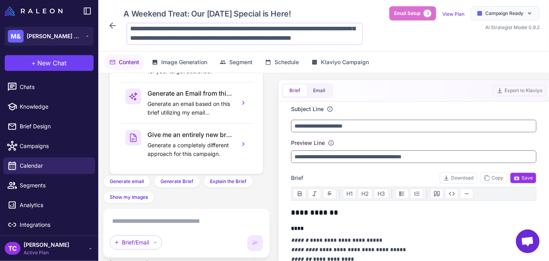
click at [246, 37] on textarea "**********" at bounding box center [245, 34] width 236 height 22
